Goal: Check status: Check status

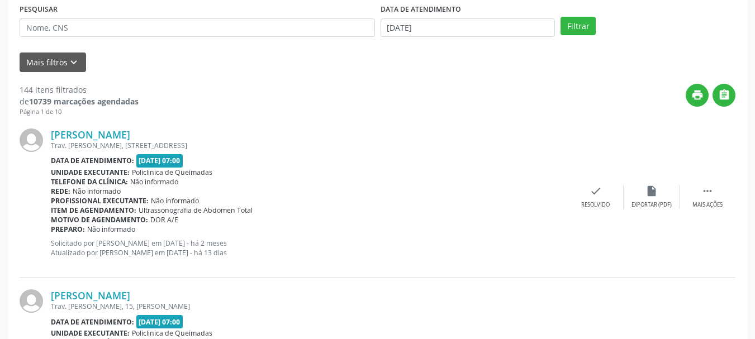
scroll to position [56, 0]
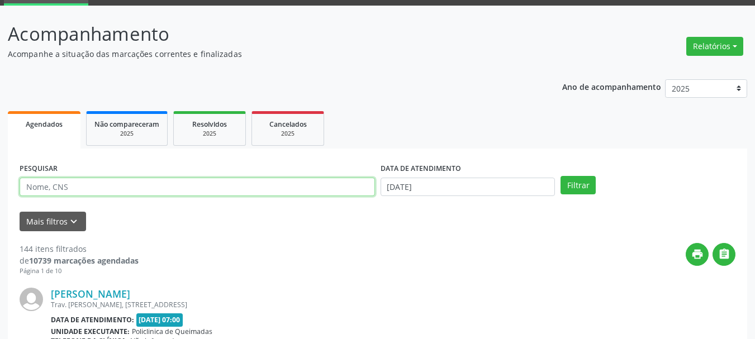
click at [127, 188] on input "text" at bounding box center [198, 187] width 356 height 19
click at [561, 176] on button "Filtrar" at bounding box center [578, 185] width 35 height 19
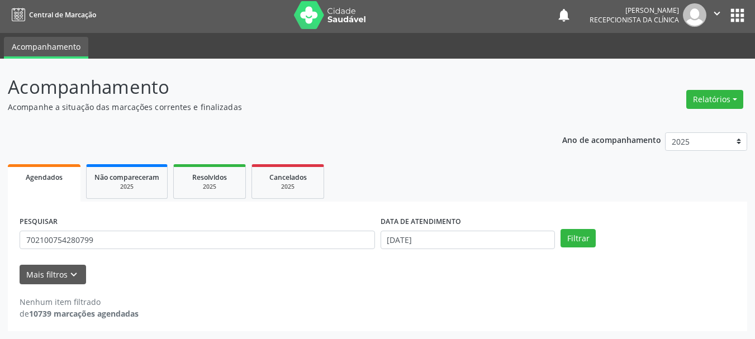
scroll to position [3, 0]
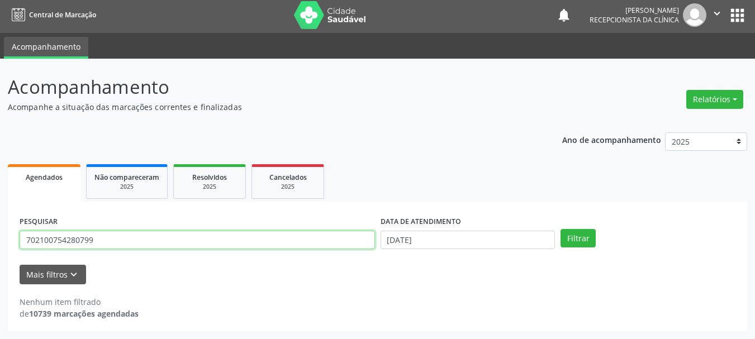
click at [100, 242] on input "702100754280799" at bounding box center [198, 240] width 356 height 19
click at [101, 242] on input "702100754280799" at bounding box center [198, 240] width 356 height 19
type input "700504320372255"
click at [561, 229] on button "Filtrar" at bounding box center [578, 238] width 35 height 19
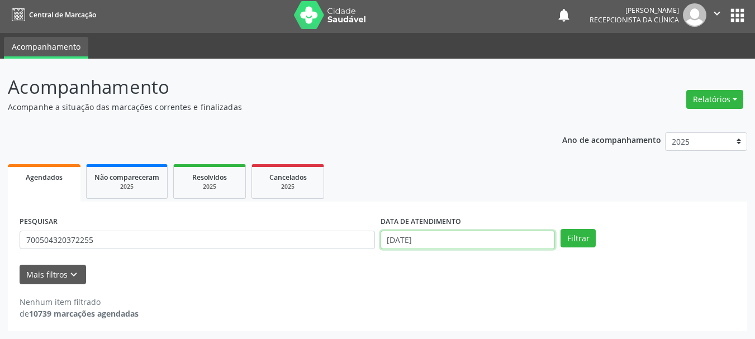
click at [438, 237] on input "[DATE]" at bounding box center [468, 240] width 175 height 19
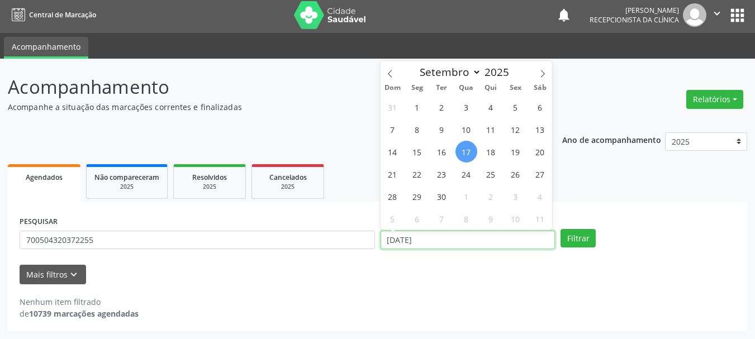
click at [438, 237] on input "[DATE]" at bounding box center [468, 240] width 175 height 19
click at [437, 238] on input "[DATE]" at bounding box center [468, 240] width 175 height 19
click at [561, 229] on button "Filtrar" at bounding box center [578, 238] width 35 height 19
drag, startPoint x: 298, startPoint y: 304, endPoint x: 93, endPoint y: 210, distance: 225.2
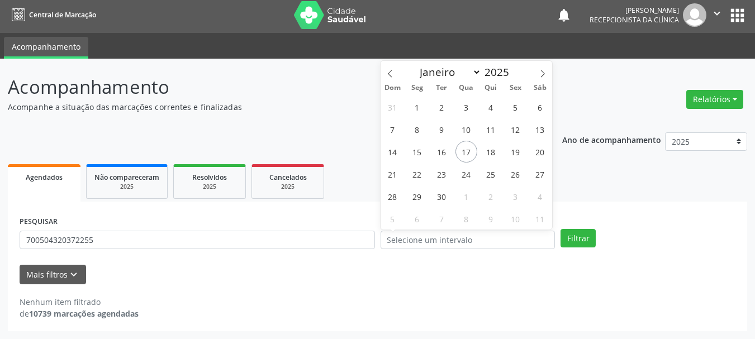
click at [270, 283] on div "PESQUISAR 700504320372255 DATA DE ATENDIMENTO Filtrar UNIDADE DE REFERÊNCIA Sel…" at bounding box center [378, 267] width 740 height 130
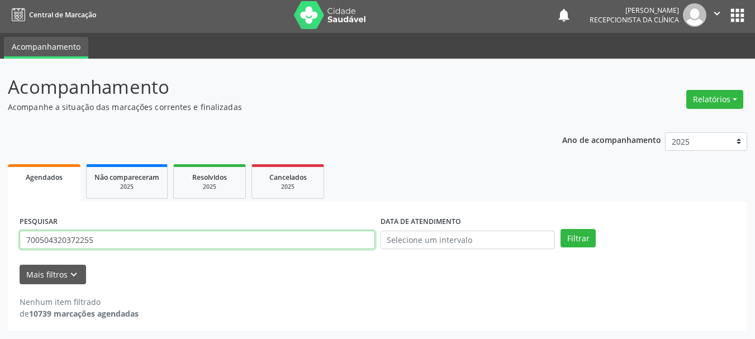
click at [112, 236] on input "700504320372255" at bounding box center [198, 240] width 356 height 19
click at [561, 229] on button "Filtrar" at bounding box center [578, 238] width 35 height 19
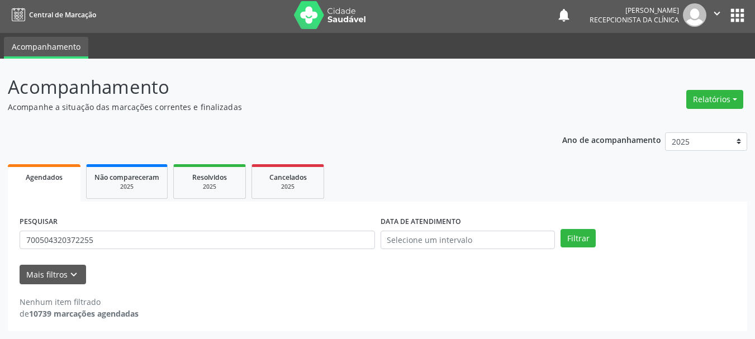
click at [125, 229] on div "PESQUISAR 700504320372255" at bounding box center [197, 236] width 361 height 44
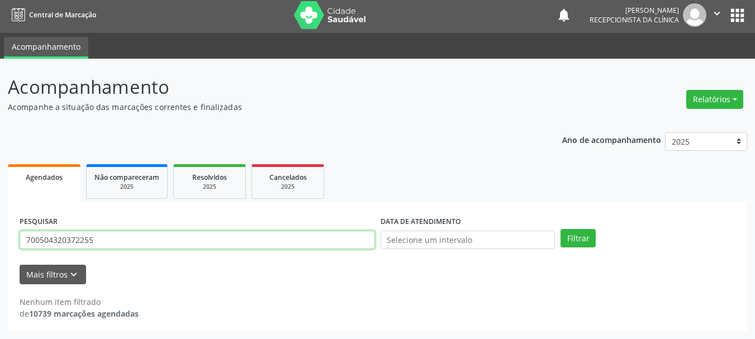
click at [125, 233] on input "700504320372255" at bounding box center [198, 240] width 356 height 19
click at [122, 243] on input "700504320372255" at bounding box center [198, 240] width 356 height 19
click at [561, 229] on button "Filtrar" at bounding box center [578, 238] width 35 height 19
click at [123, 234] on input "702100754280799" at bounding box center [198, 240] width 356 height 19
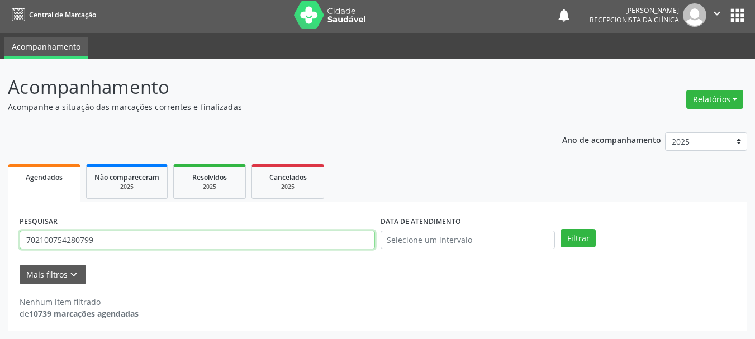
click at [123, 234] on input "702100754280799" at bounding box center [198, 240] width 356 height 19
click at [561, 229] on button "Filtrar" at bounding box center [578, 238] width 35 height 19
click at [119, 238] on input "703403214099200" at bounding box center [198, 240] width 356 height 19
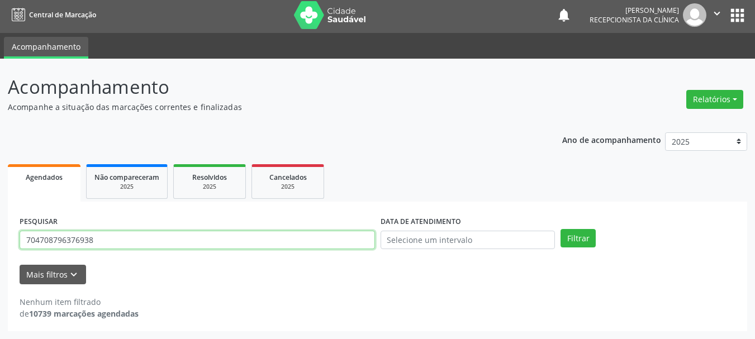
click at [561, 229] on button "Filtrar" at bounding box center [578, 238] width 35 height 19
click at [172, 231] on input "704708796376938" at bounding box center [198, 240] width 356 height 19
click at [561, 229] on button "Filtrar" at bounding box center [578, 238] width 35 height 19
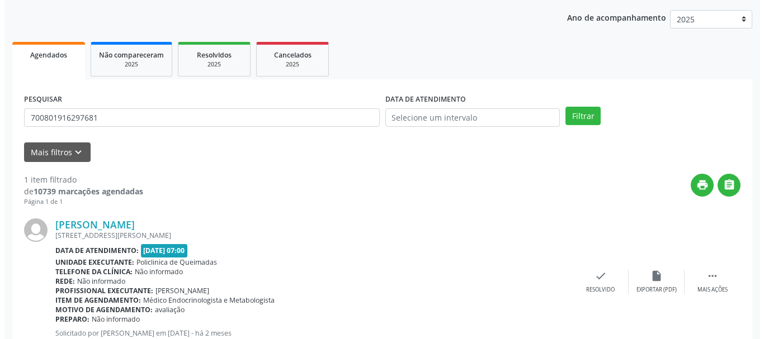
scroll to position [163, 0]
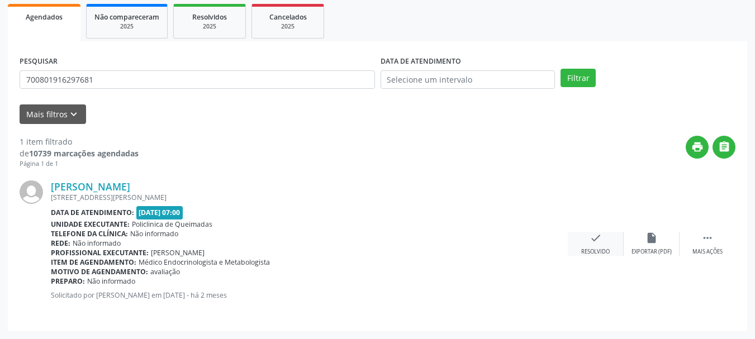
click at [589, 252] on div "Resolvido" at bounding box center [595, 252] width 29 height 8
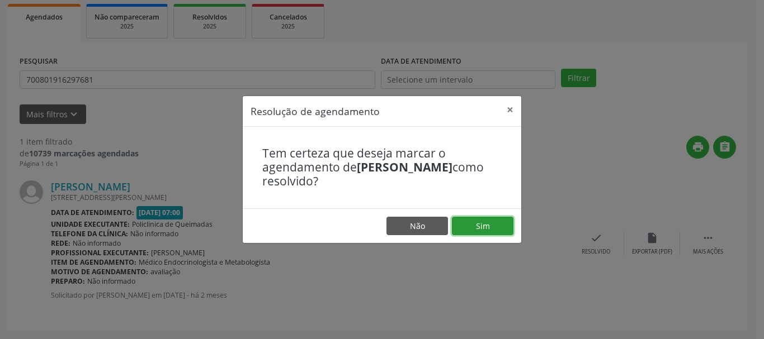
click at [497, 230] on button "Sim" at bounding box center [483, 226] width 62 height 19
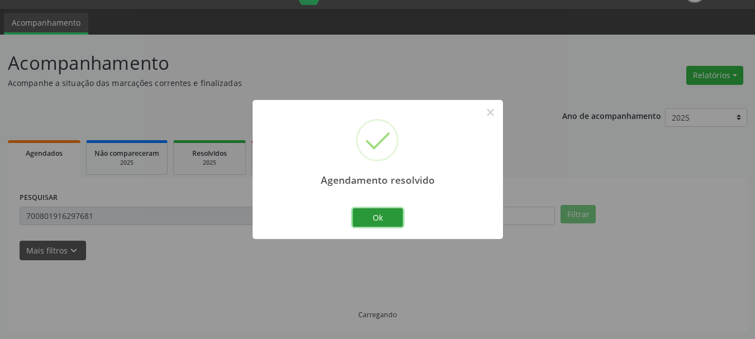
drag, startPoint x: 376, startPoint y: 218, endPoint x: 294, endPoint y: 217, distance: 81.6
click at [375, 218] on button "Ok" at bounding box center [378, 218] width 50 height 19
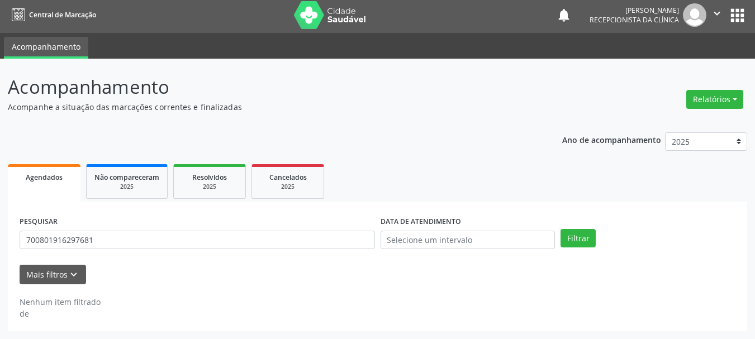
scroll to position [3, 0]
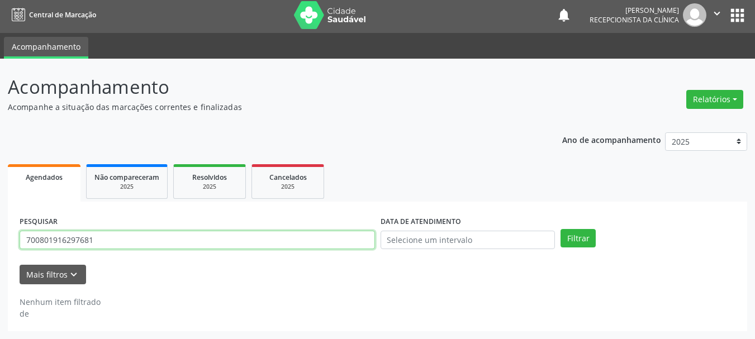
click at [212, 233] on input "700801916297681" at bounding box center [198, 240] width 356 height 19
click at [561, 229] on button "Filtrar" at bounding box center [578, 238] width 35 height 19
click at [119, 242] on input "700807931005780" at bounding box center [198, 240] width 356 height 19
click at [118, 242] on input "700807931005780" at bounding box center [198, 240] width 356 height 19
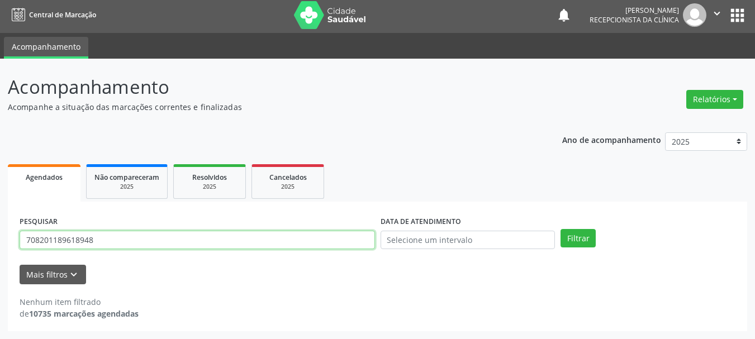
click at [561, 229] on button "Filtrar" at bounding box center [578, 238] width 35 height 19
click at [99, 242] on input "708201189618948" at bounding box center [198, 240] width 356 height 19
click at [561, 229] on button "Filtrar" at bounding box center [578, 238] width 35 height 19
click at [183, 244] on input "708201189618948" at bounding box center [198, 240] width 356 height 19
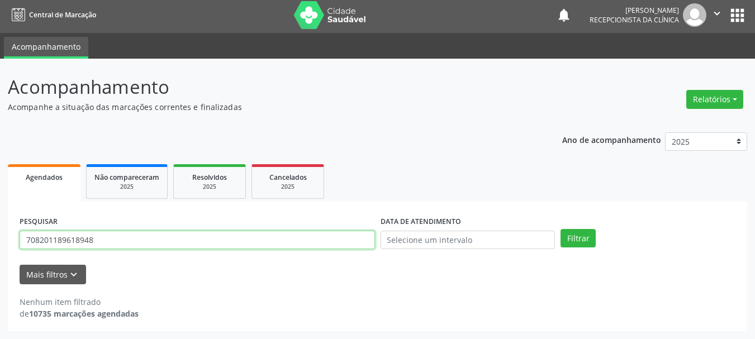
click at [183, 244] on input "708201189618948" at bounding box center [198, 240] width 356 height 19
click at [561, 229] on button "Filtrar" at bounding box center [578, 238] width 35 height 19
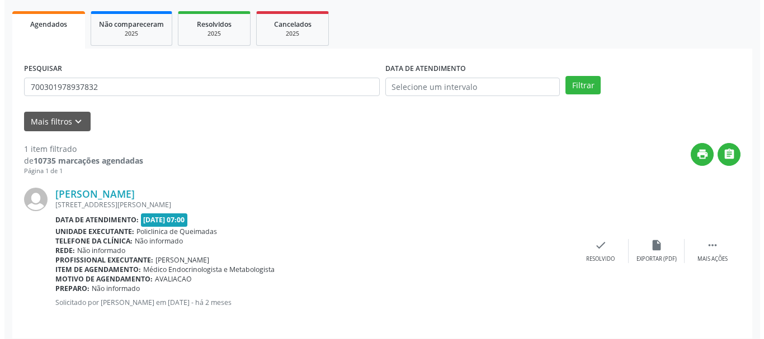
scroll to position [163, 0]
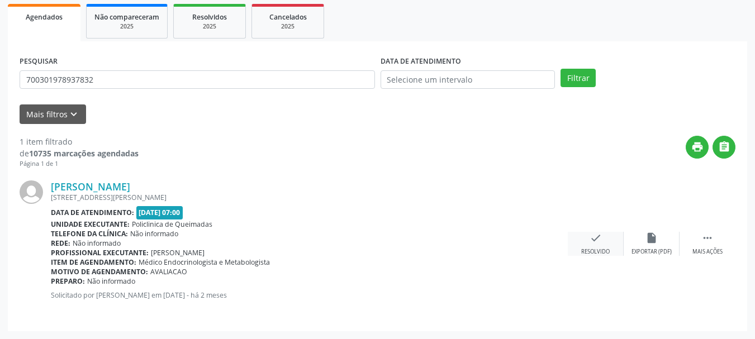
click at [594, 243] on icon "check" at bounding box center [596, 238] width 12 height 12
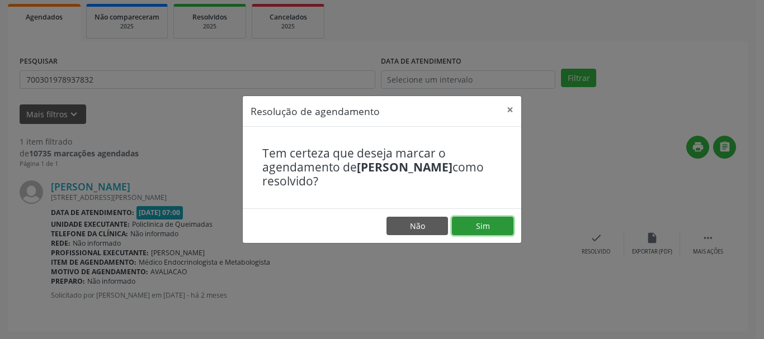
click at [467, 223] on button "Sim" at bounding box center [483, 226] width 62 height 19
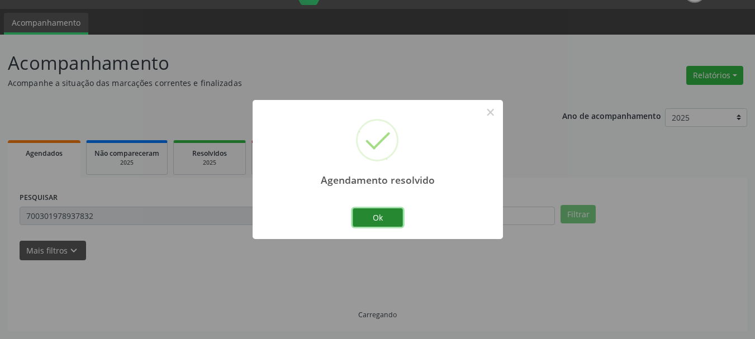
scroll to position [3, 0]
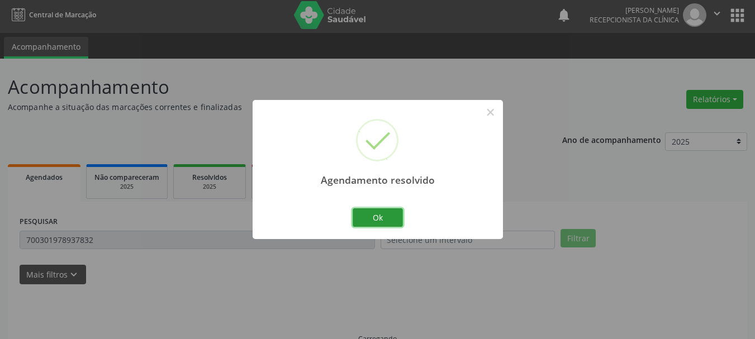
drag, startPoint x: 373, startPoint y: 211, endPoint x: 149, endPoint y: 228, distance: 224.8
click at [372, 212] on button "Ok" at bounding box center [378, 218] width 50 height 19
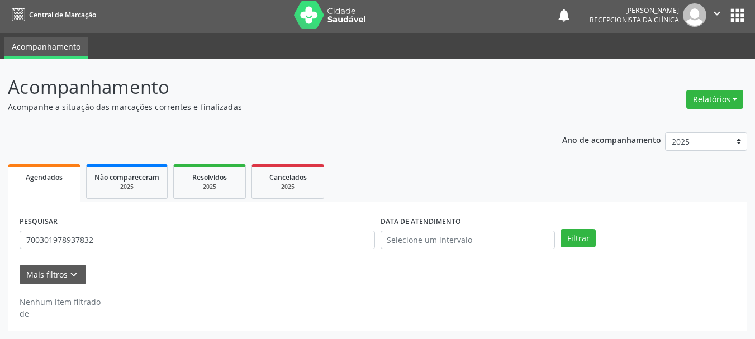
drag, startPoint x: 118, startPoint y: 253, endPoint x: 116, endPoint y: 241, distance: 12.4
click at [117, 248] on div "PESQUISAR 700301978937832" at bounding box center [197, 236] width 361 height 44
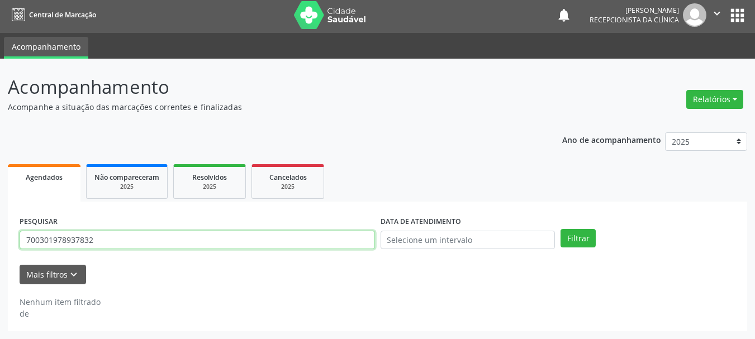
click at [116, 240] on input "700301978937832" at bounding box center [198, 240] width 356 height 19
click at [561, 229] on button "Filtrar" at bounding box center [578, 238] width 35 height 19
click at [133, 242] on input "703408308734400" at bounding box center [198, 240] width 356 height 19
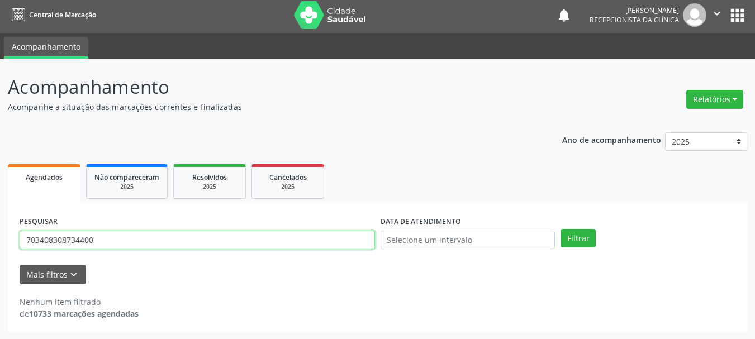
click at [133, 242] on input "703408308734400" at bounding box center [198, 240] width 356 height 19
click at [561, 229] on button "Filtrar" at bounding box center [578, 238] width 35 height 19
click at [117, 246] on input "705005052957756" at bounding box center [198, 240] width 356 height 19
click at [96, 244] on input "705005052957756" at bounding box center [198, 240] width 356 height 19
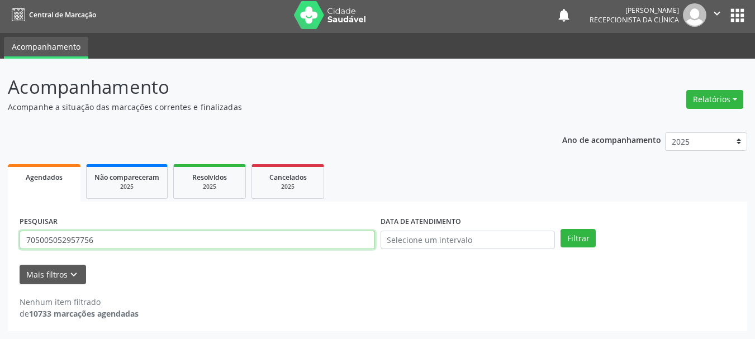
click at [96, 244] on input "705005052957756" at bounding box center [198, 240] width 356 height 19
click at [561, 229] on button "Filtrar" at bounding box center [578, 238] width 35 height 19
click at [160, 240] on input "700308953270040" at bounding box center [198, 240] width 356 height 19
click at [561, 229] on button "Filtrar" at bounding box center [578, 238] width 35 height 19
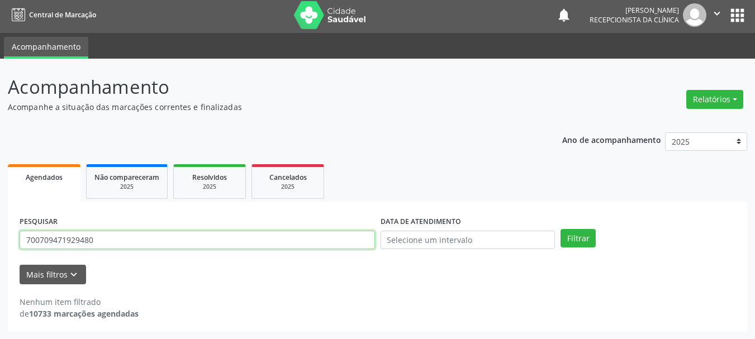
click at [116, 240] on input "700709471929480" at bounding box center [198, 240] width 356 height 19
type input "700202981091827"
click at [561, 229] on button "Filtrar" at bounding box center [578, 238] width 35 height 19
click at [92, 239] on input "700202981091827" at bounding box center [198, 240] width 356 height 19
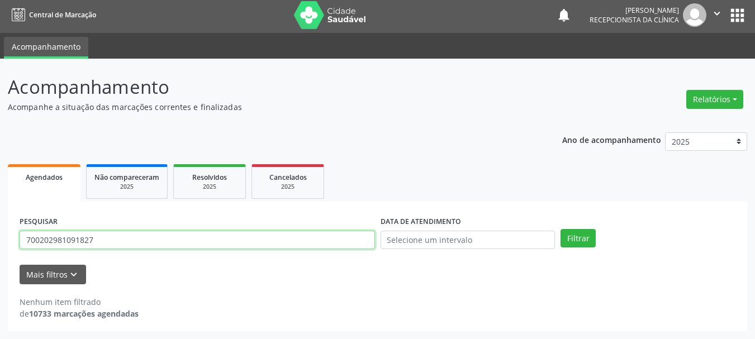
click at [92, 239] on input "700202981091827" at bounding box center [198, 240] width 356 height 19
